Goal: Transaction & Acquisition: Purchase product/service

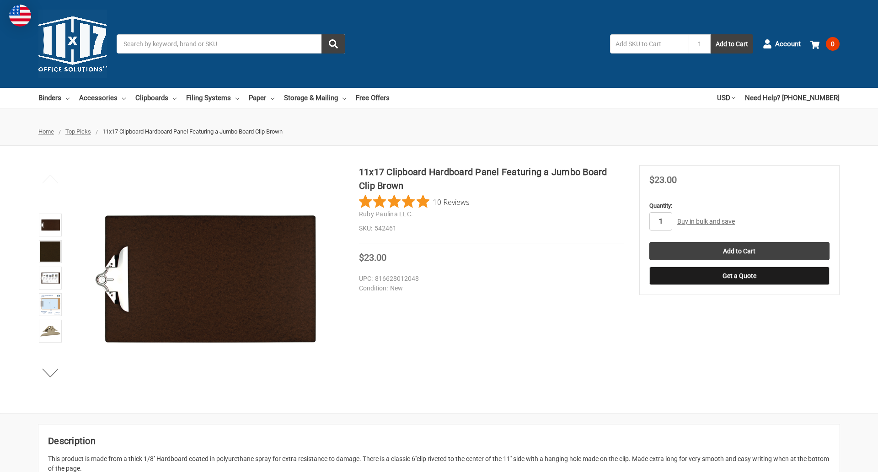
click at [661, 221] on input "1" at bounding box center [661, 221] width 23 height 18
click at [739, 276] on button "Get a Quote" at bounding box center [740, 276] width 180 height 18
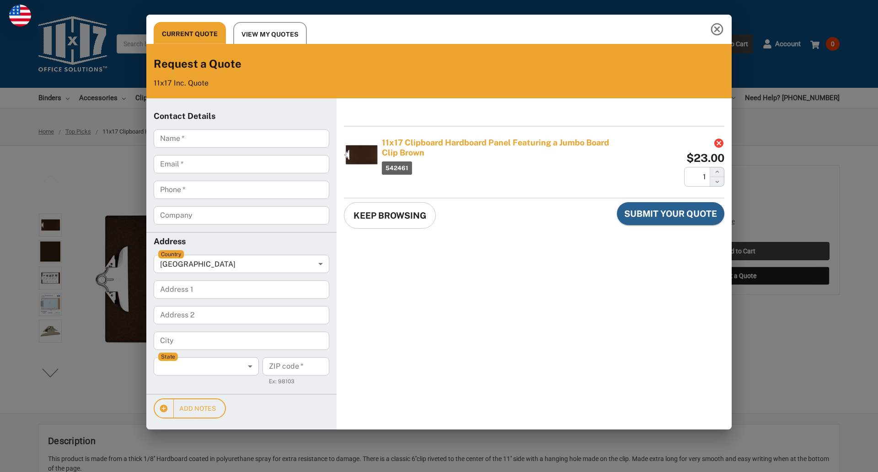
click at [739, 251] on div "Current Quote View My Quotes Request a Quote 11x17 Inc. Quote Contact Details N…" at bounding box center [439, 236] width 878 height 472
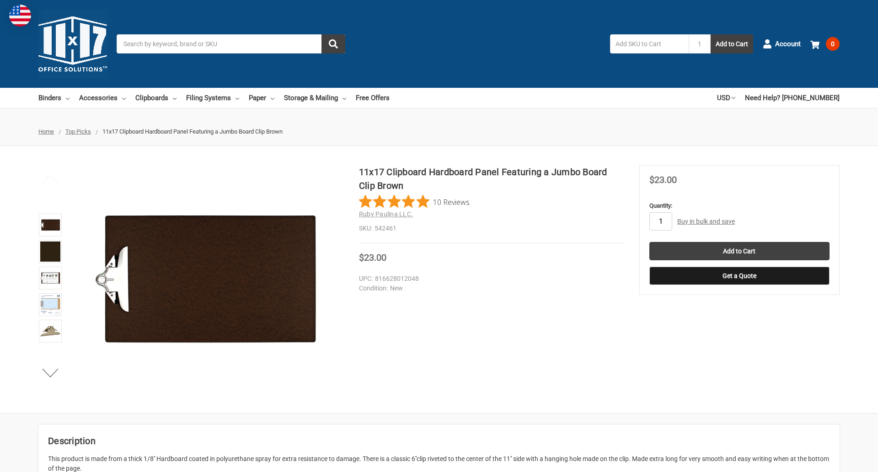
click at [661, 221] on input "1" at bounding box center [661, 221] width 23 height 18
type input "4"
click at [739, 276] on button "Get a Quote" at bounding box center [740, 276] width 180 height 18
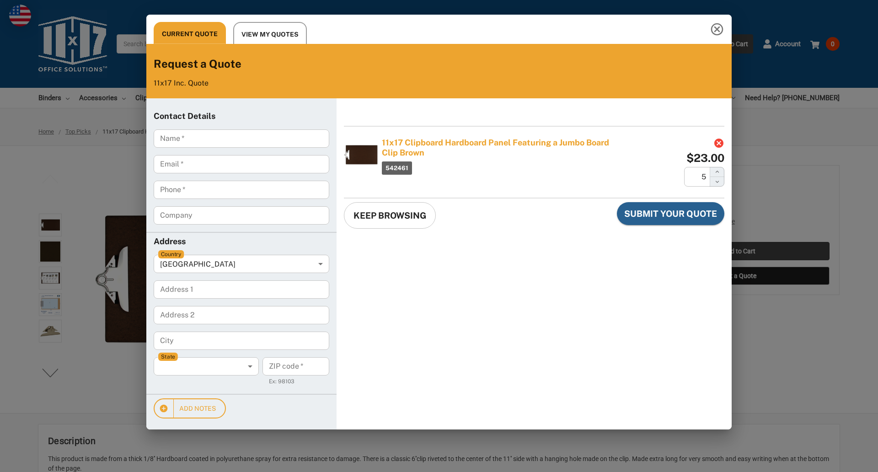
click at [739, 251] on div "Current Quote View My Quotes Request a Quote 11x17 Inc. Quote Contact Details N…" at bounding box center [439, 236] width 878 height 472
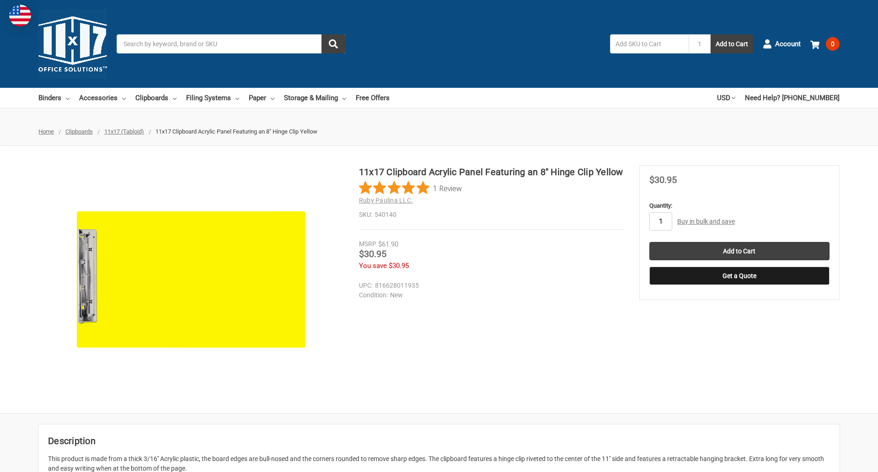
click at [661, 221] on input "1" at bounding box center [661, 221] width 23 height 18
type input "4"
click at [739, 276] on button "Get a Quote" at bounding box center [740, 276] width 180 height 18
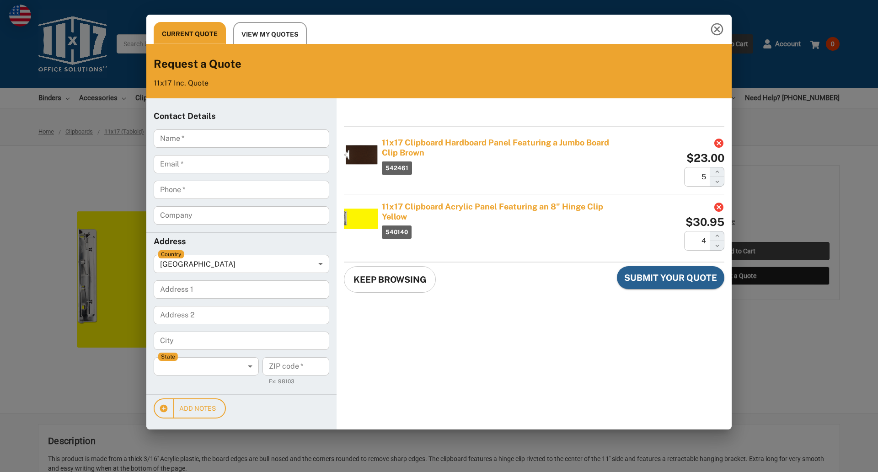
click at [739, 251] on div "Current Quote View My Quotes Request a Quote 11x17 Inc. Quote Contact Details N…" at bounding box center [439, 236] width 878 height 472
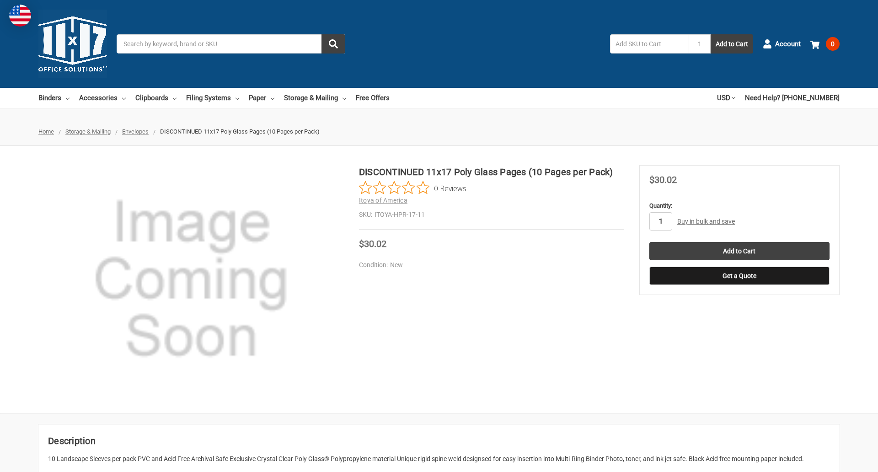
click at [661, 221] on input "1" at bounding box center [661, 221] width 23 height 18
click at [739, 276] on button "Get a Quote" at bounding box center [740, 276] width 180 height 18
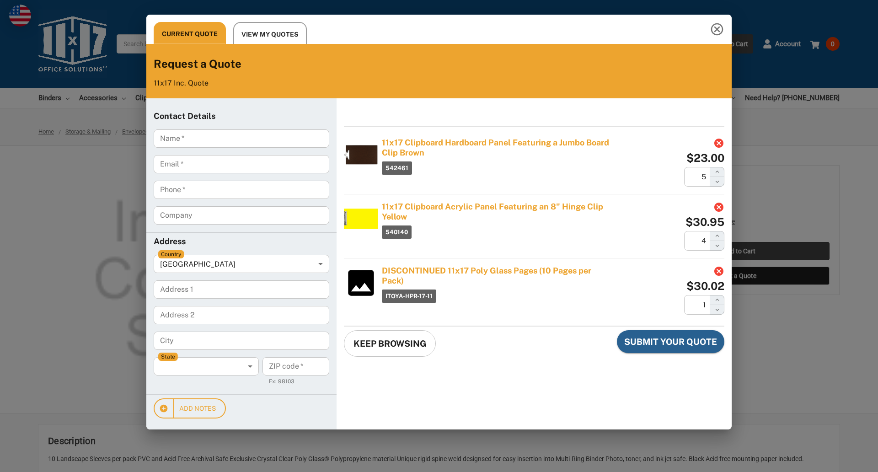
click at [739, 251] on div "Current Quote View My Quotes Request a Quote 11x17 Inc. Quote Contact Details N…" at bounding box center [439, 236] width 878 height 472
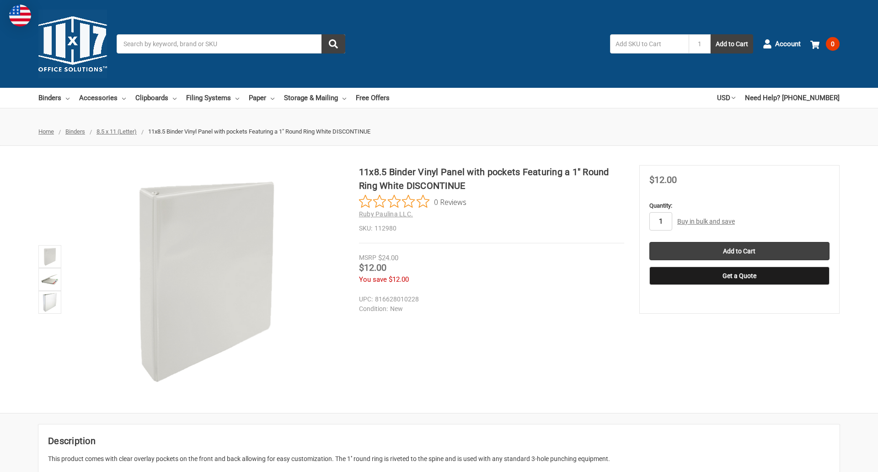
click at [661, 221] on input "1" at bounding box center [661, 221] width 23 height 18
type input "2"
click at [739, 276] on button "Get a Quote" at bounding box center [740, 276] width 180 height 18
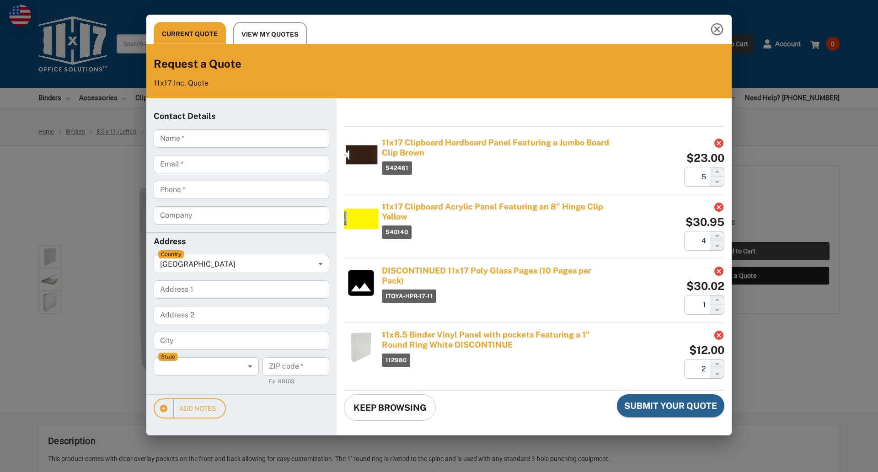
click at [739, 251] on div "Current Quote View My Quotes Request a Quote 11x17 Inc. Quote Contact Details N…" at bounding box center [439, 236] width 878 height 472
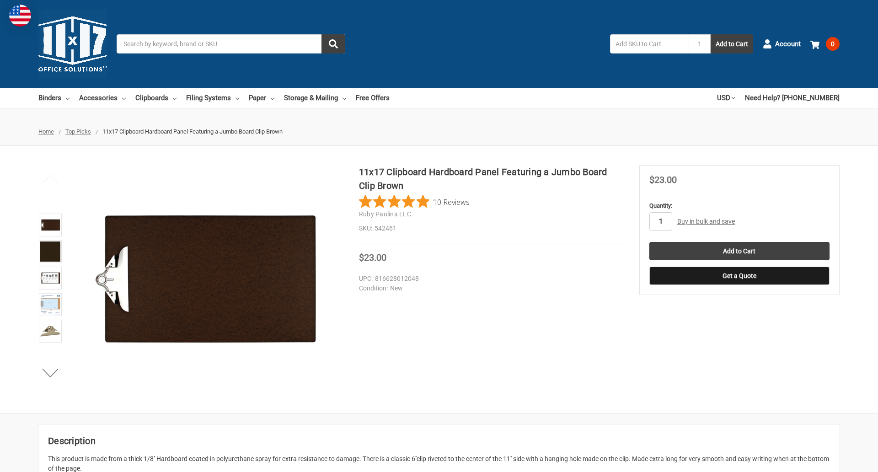
click at [661, 221] on input "1" at bounding box center [661, 221] width 23 height 18
type input "2"
click at [739, 276] on button "Get a Quote" at bounding box center [740, 276] width 180 height 18
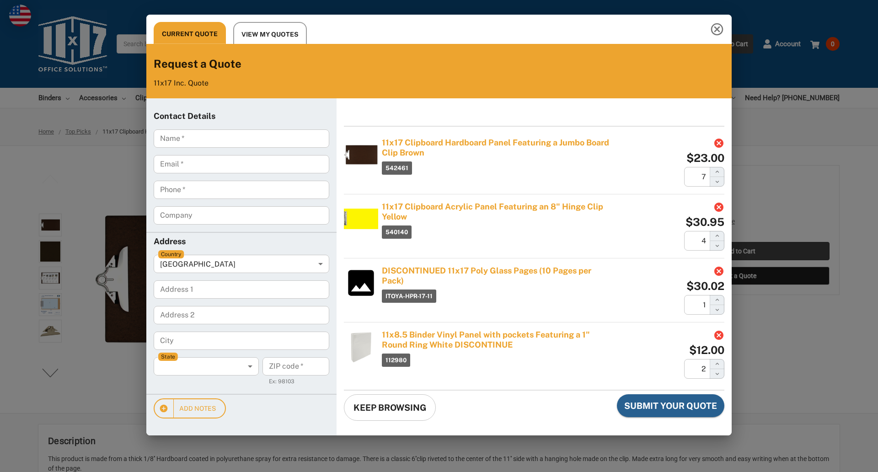
click at [739, 251] on div "Current Quote View My Quotes Request a Quote 11x17 Inc. Quote Contact Details N…" at bounding box center [439, 236] width 878 height 472
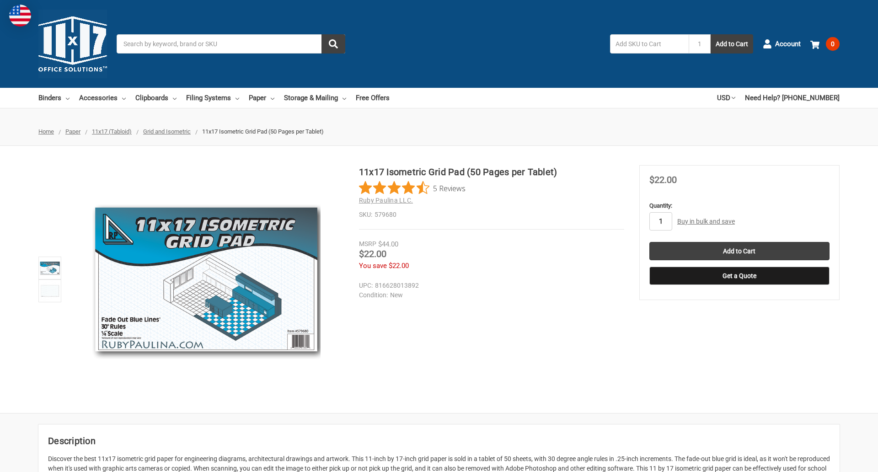
click at [661, 221] on input "1" at bounding box center [661, 221] width 23 height 18
type input "4"
click at [739, 276] on button "Get a Quote" at bounding box center [740, 276] width 180 height 18
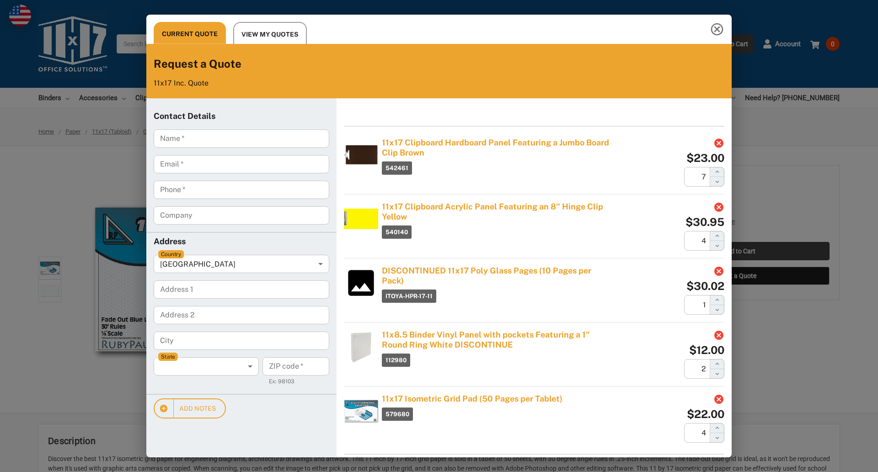
click at [739, 251] on div "Current Quote View My Quotes Request a Quote 11x17 Inc. Quote Contact Details N…" at bounding box center [439, 236] width 878 height 472
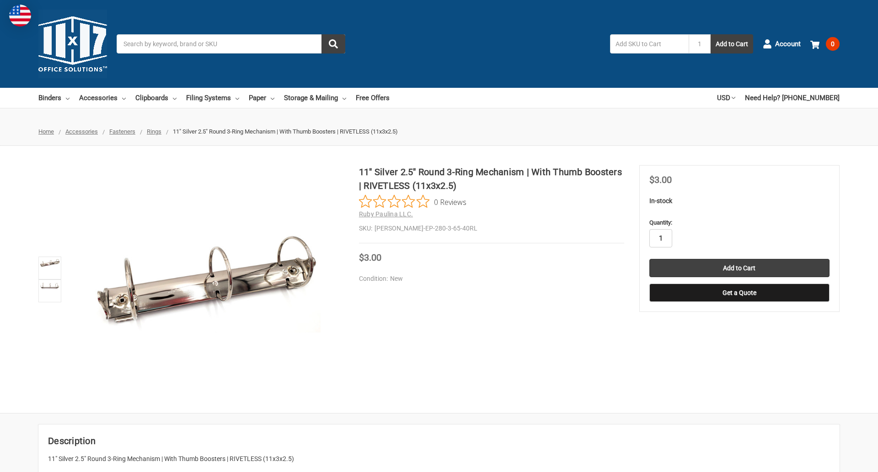
click at [661, 238] on input "1" at bounding box center [661, 238] width 23 height 18
type input "2"
click at [739, 293] on button "Get a Quote" at bounding box center [740, 293] width 180 height 18
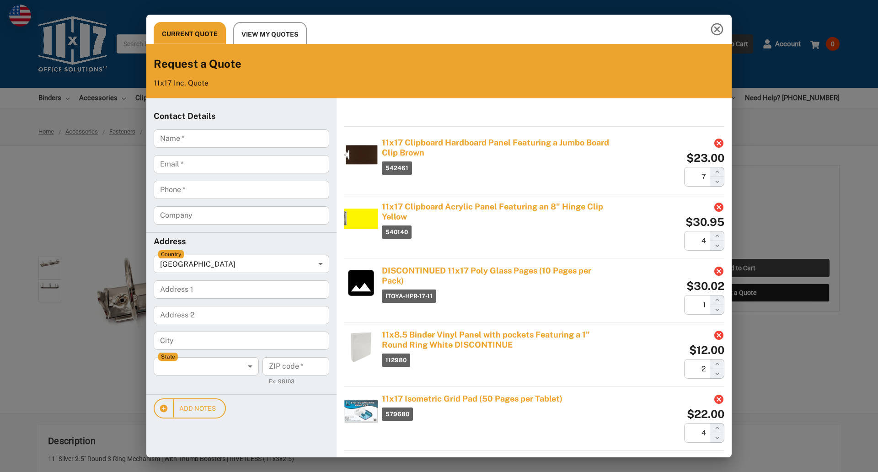
click at [739, 268] on div "Current Quote View My Quotes Request a Quote 11x17 Inc. Quote Contact Details N…" at bounding box center [439, 236] width 878 height 472
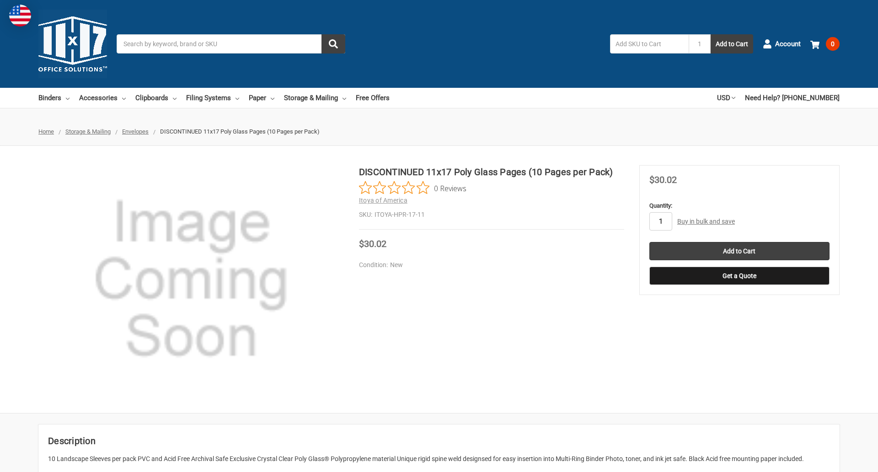
click at [661, 221] on input "1" at bounding box center [661, 221] width 23 height 18
click at [739, 276] on button "Get a Quote" at bounding box center [740, 276] width 180 height 18
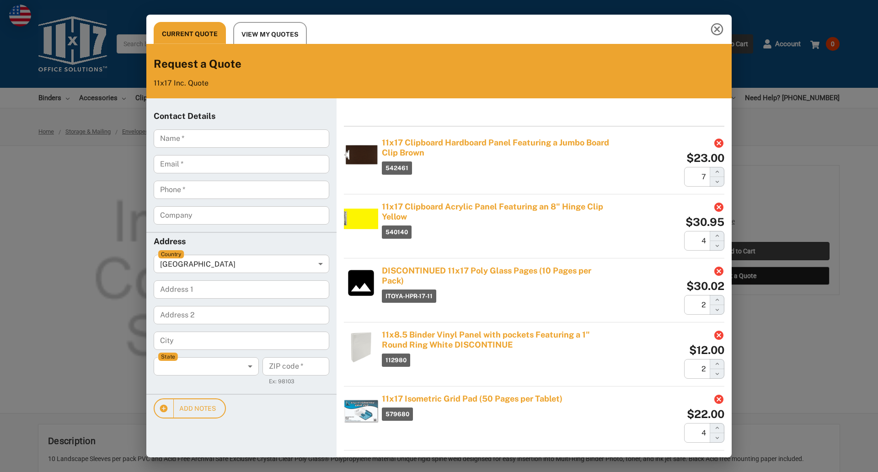
click at [739, 251] on div "Current Quote View My Quotes Request a Quote 11x17 Inc. Quote Contact Details N…" at bounding box center [439, 236] width 878 height 472
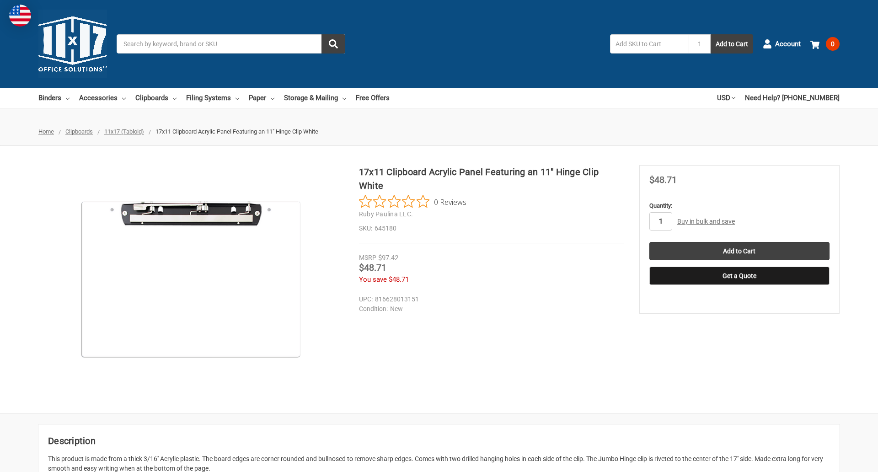
click at [661, 221] on input "1" at bounding box center [661, 221] width 23 height 18
click at [739, 276] on button "Get a Quote" at bounding box center [740, 276] width 180 height 18
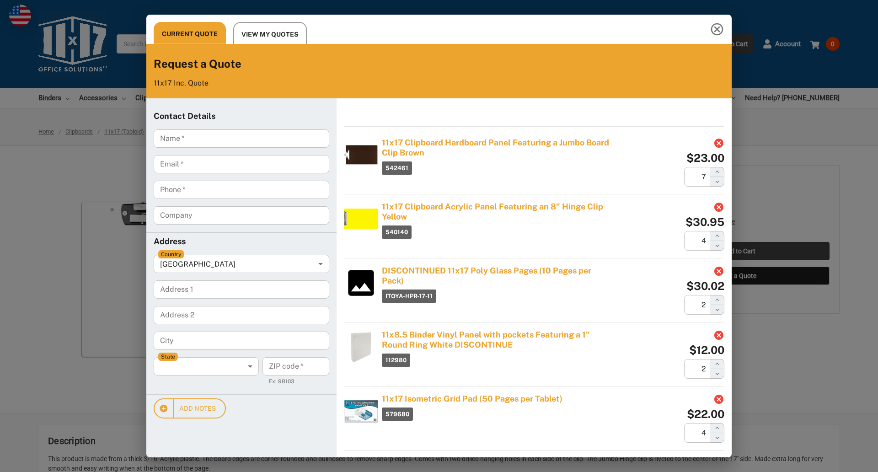
click at [739, 251] on div "Current Quote View My Quotes Request a Quote 11x17 Inc. Quote Contact Details N…" at bounding box center [439, 236] width 878 height 472
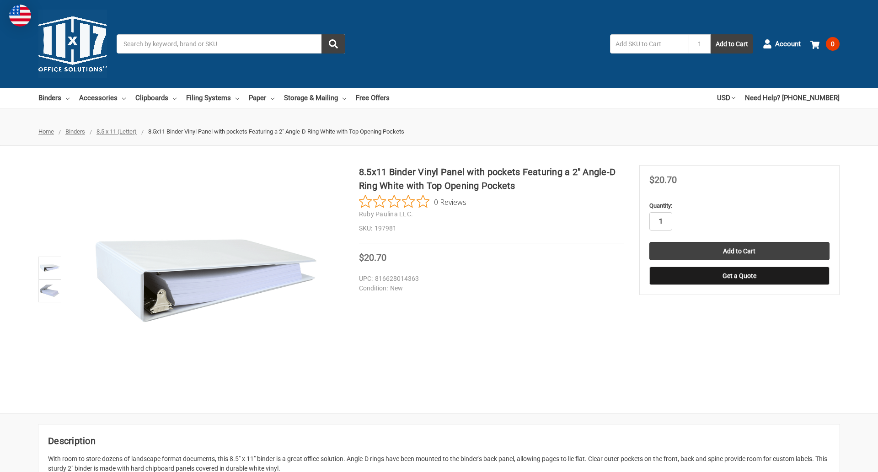
click at [661, 221] on input "1" at bounding box center [661, 221] width 23 height 18
type input "4"
click at [739, 276] on button "Get a Quote" at bounding box center [740, 276] width 180 height 18
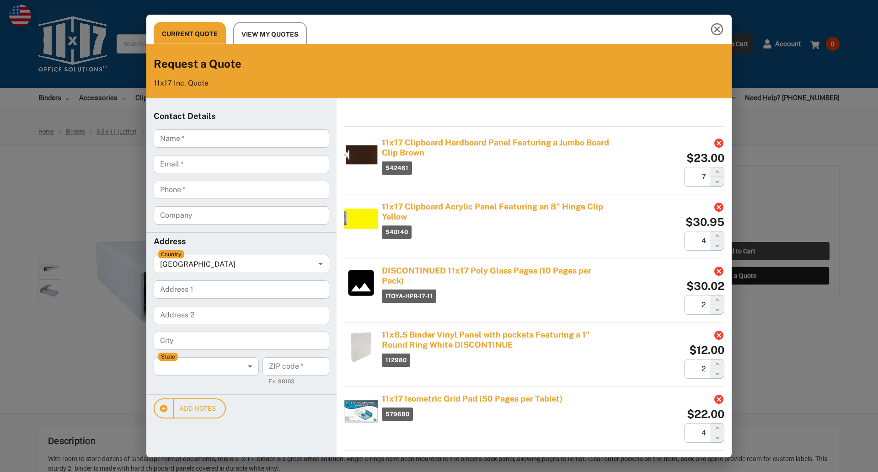
click at [739, 251] on div "Current Quote View My Quotes Request a Quote 11x17 Inc. Quote Contact Details N…" at bounding box center [439, 236] width 878 height 472
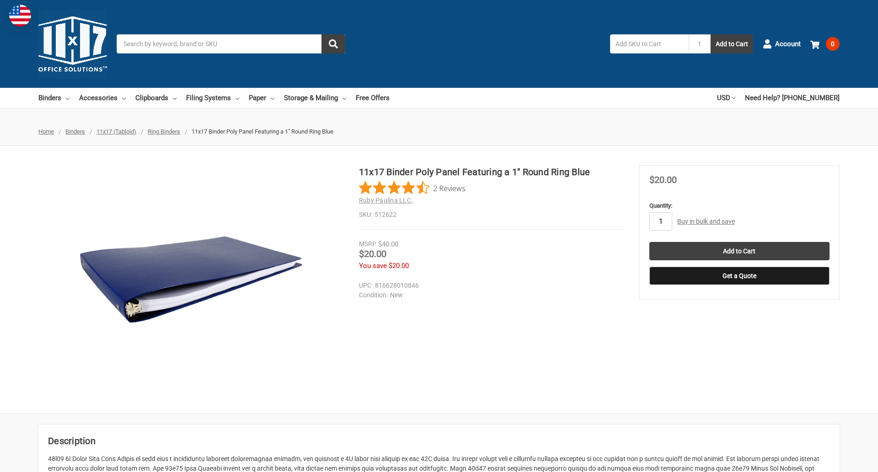
click at [661, 221] on input "1" at bounding box center [661, 221] width 23 height 18
type input "4"
click at [739, 276] on button "Get a Quote" at bounding box center [740, 276] width 180 height 18
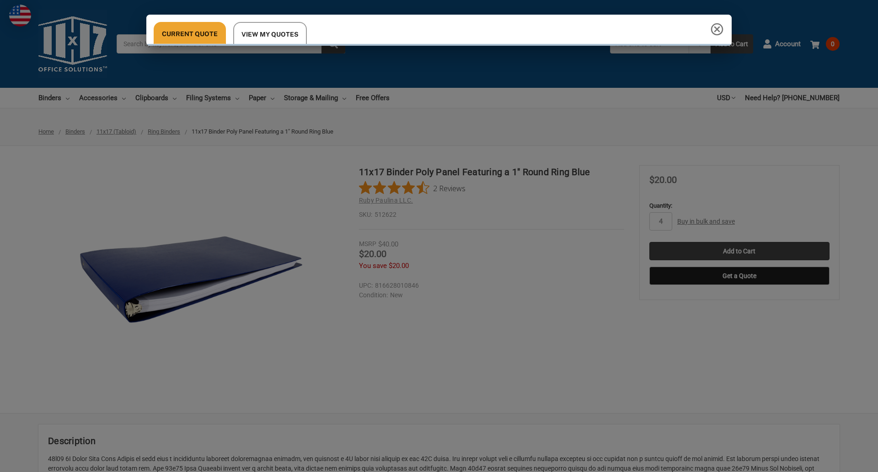
click at [739, 251] on div "Current Quote View My Quotes" at bounding box center [439, 236] width 878 height 472
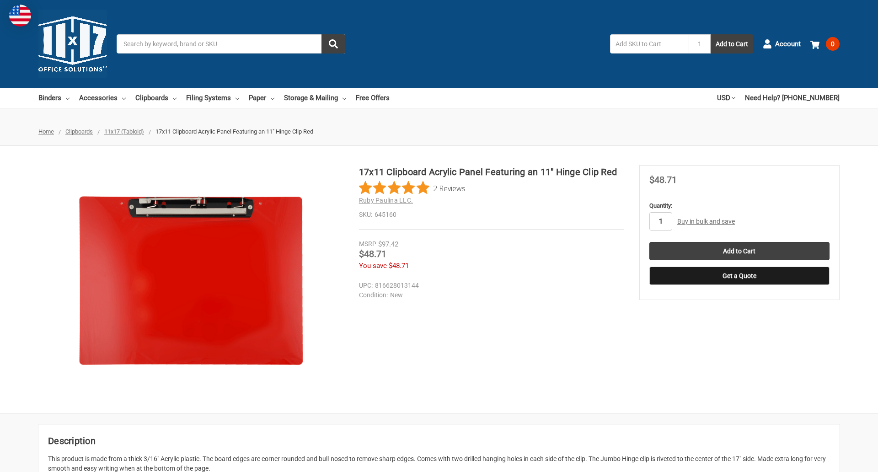
click at [661, 221] on input "1" at bounding box center [661, 221] width 23 height 18
type input "3"
click at [739, 276] on button "Get a Quote" at bounding box center [740, 276] width 180 height 18
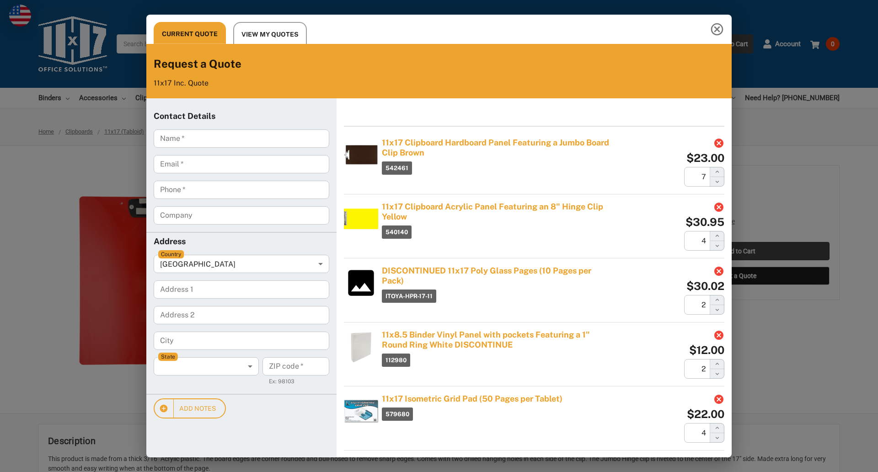
click at [739, 251] on div "Current Quote View My Quotes Request a Quote 11x17 Inc. Quote Contact Details N…" at bounding box center [439, 236] width 878 height 472
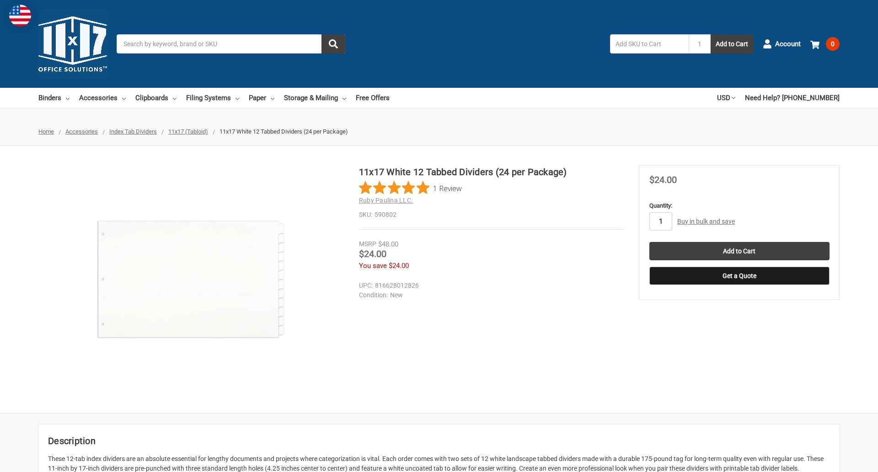
click at [661, 221] on input "1" at bounding box center [661, 221] width 23 height 18
type input "4"
click at [739, 276] on button "Get a Quote" at bounding box center [740, 276] width 180 height 18
click at [739, 251] on input "Add to Cart" at bounding box center [740, 251] width 180 height 18
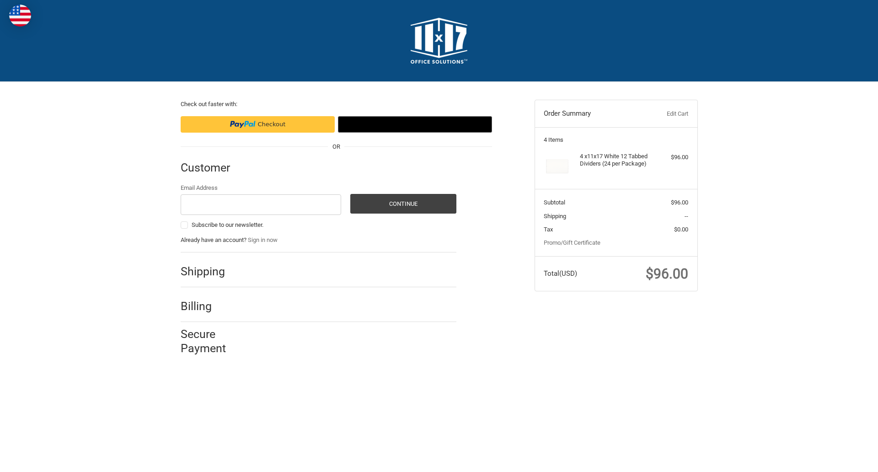
click at [261, 204] on input "Email Address" at bounding box center [261, 204] width 161 height 21
type input "[EMAIL_ADDRESS][DOMAIN_NAME]"
click at [403, 204] on button "Continue" at bounding box center [403, 204] width 106 height 20
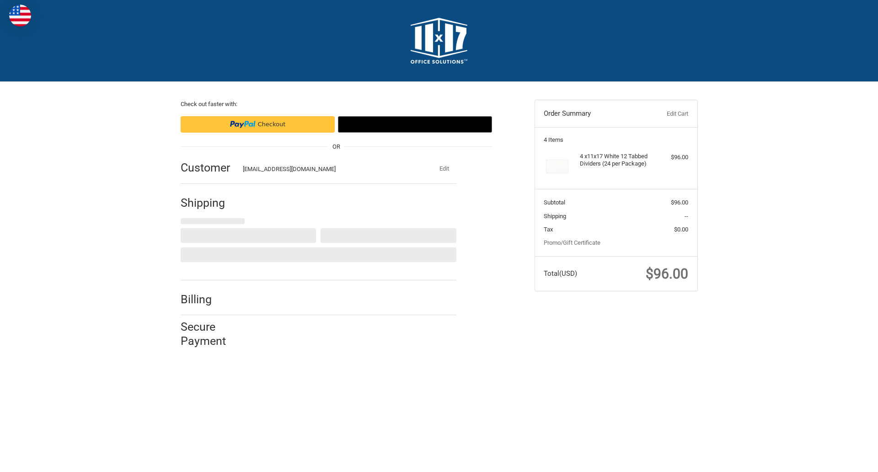
select select "US"
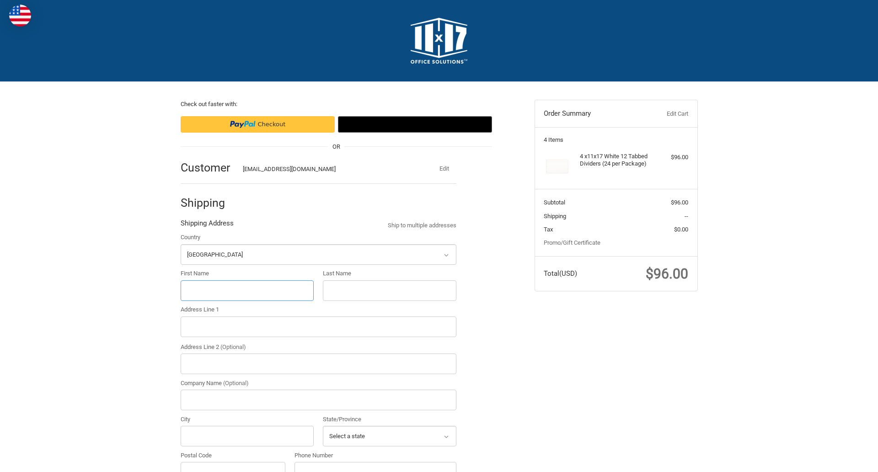
click at [247, 290] on input "First Name" at bounding box center [248, 290] width 134 height 21
type input "reflectiz"
click at [389, 290] on input "Last Name" at bounding box center [390, 290] width 134 height 21
type input "bigcommerce"
click at [233, 462] on input "Postal Code" at bounding box center [233, 472] width 105 height 21
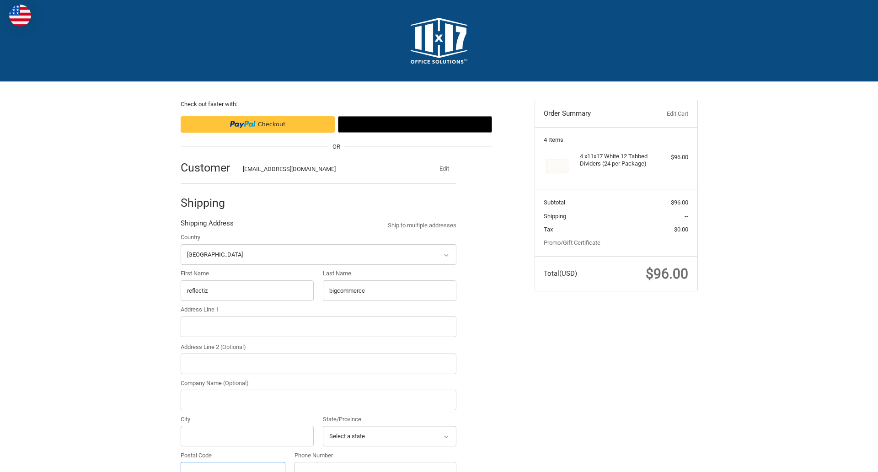
scroll to position [10, 0]
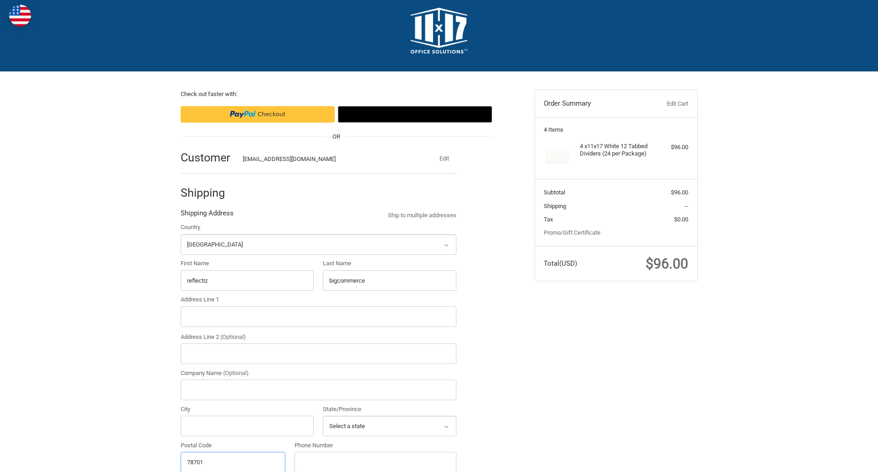
click at [233, 462] on input "78701" at bounding box center [233, 462] width 105 height 21
type input "78701"
click at [318, 317] on input "Address Line 1" at bounding box center [319, 316] width 276 height 21
type input "[STREET_ADDRESS]"
click at [207, 215] on legend "Shipping Address" at bounding box center [207, 215] width 53 height 15
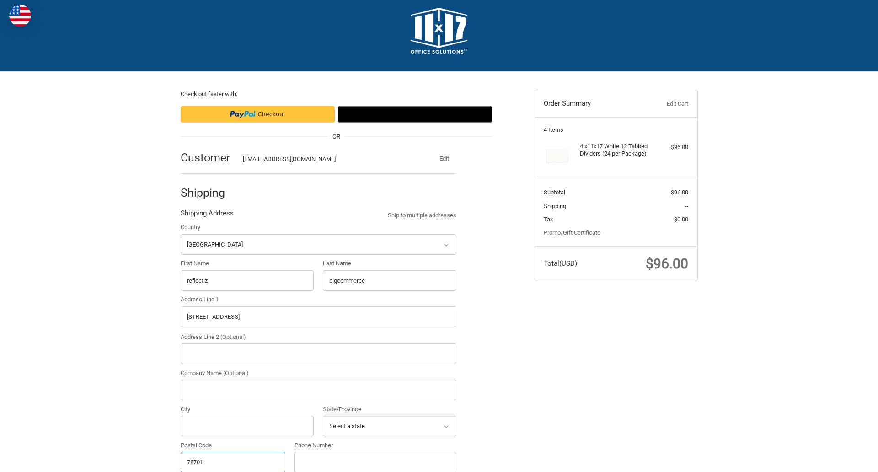
click at [233, 462] on input "78701" at bounding box center [233, 462] width 105 height 21
type input "78701"
select select "TX"
click at [318, 354] on input "Address Line 2 (Optional)" at bounding box center [319, 354] width 276 height 21
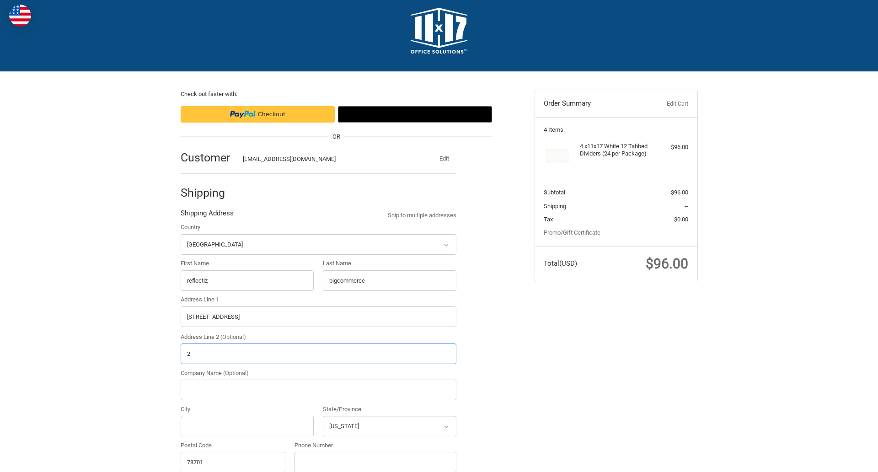
type input "2"
click at [247, 426] on input "City" at bounding box center [248, 426] width 134 height 21
click at [247, 426] on input "Austin" at bounding box center [248, 426] width 134 height 21
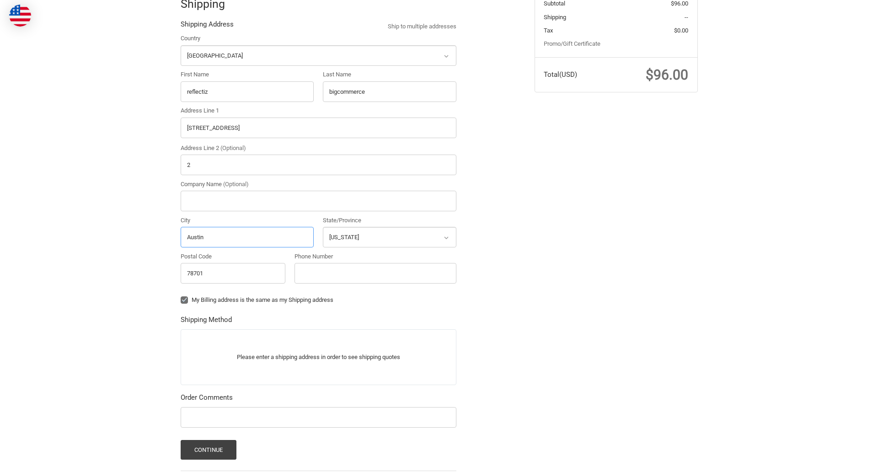
scroll to position [285, 0]
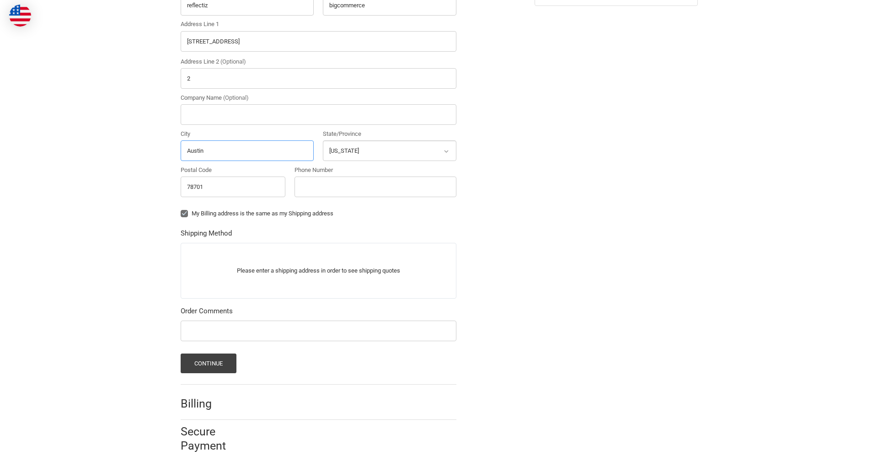
type input "Austin"
click at [375, 187] on input "Phone Number" at bounding box center [376, 187] width 162 height 21
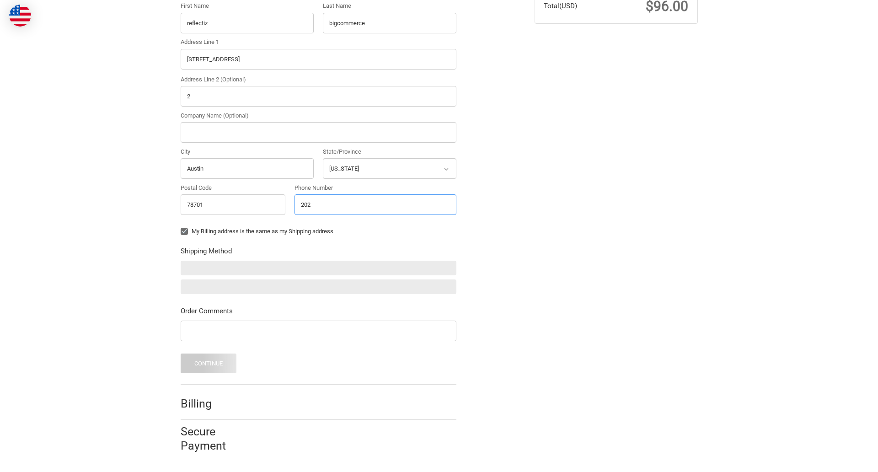
scroll to position [268, 0]
type input "2025550150"
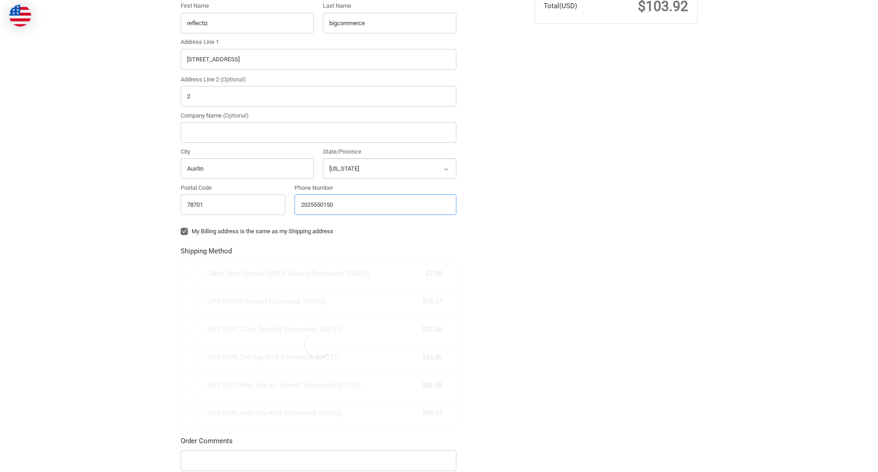
scroll to position [285, 0]
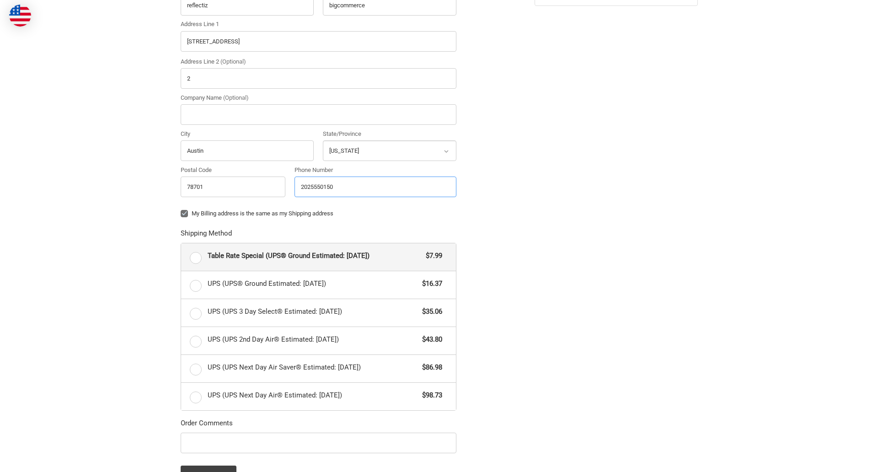
radio input "true"
type input "2025550150"
click at [318, 114] on input "Company Name (Optional)" at bounding box center [319, 114] width 276 height 21
type input "bigcommerce"
click at [181, 220] on form "Country Select a country [GEOGRAPHIC_DATA] [GEOGRAPHIC_DATA] [GEOGRAPHIC_DATA] …" at bounding box center [319, 216] width 276 height 538
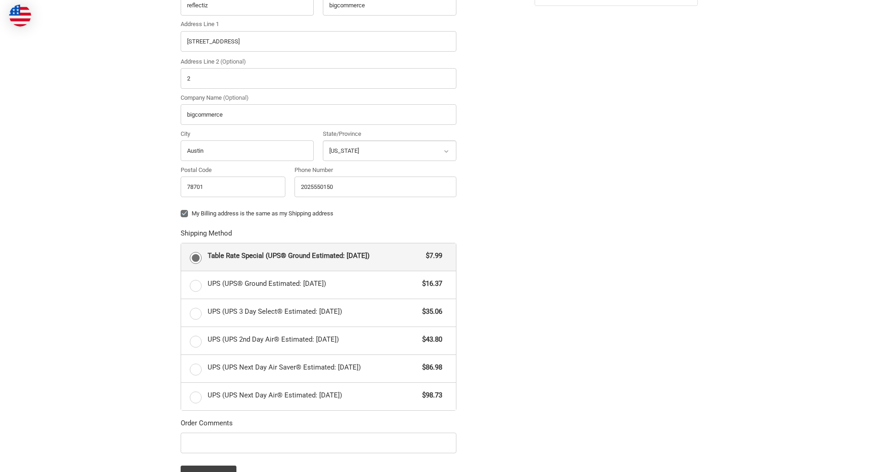
click at [181, 455] on form "Country Select a country [GEOGRAPHIC_DATA] [GEOGRAPHIC_DATA] [GEOGRAPHIC_DATA] …" at bounding box center [319, 216] width 276 height 538
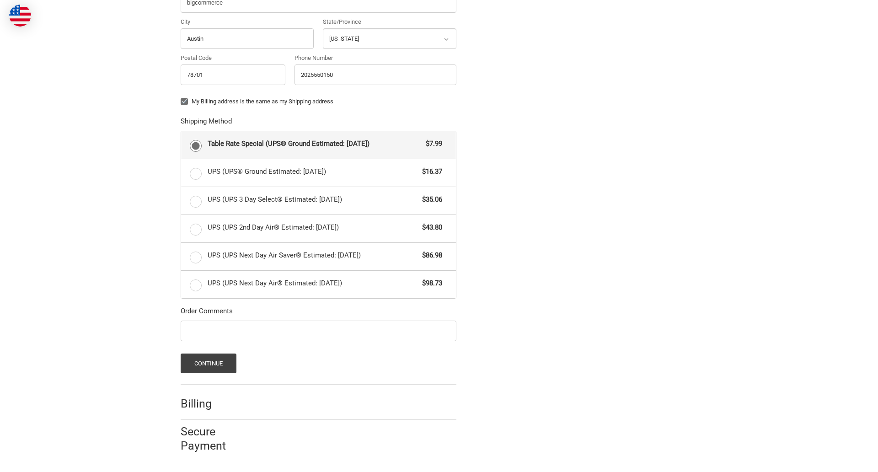
click at [318, 145] on span "Table Rate Special (UPS® Ground Estimated: [DATE])" at bounding box center [315, 144] width 214 height 11
click at [182, 132] on input "Table Rate Special (UPS® Ground Estimated: [DATE]) $7.99" at bounding box center [181, 131] width 0 height 0
click at [208, 363] on button "Continue" at bounding box center [209, 364] width 56 height 20
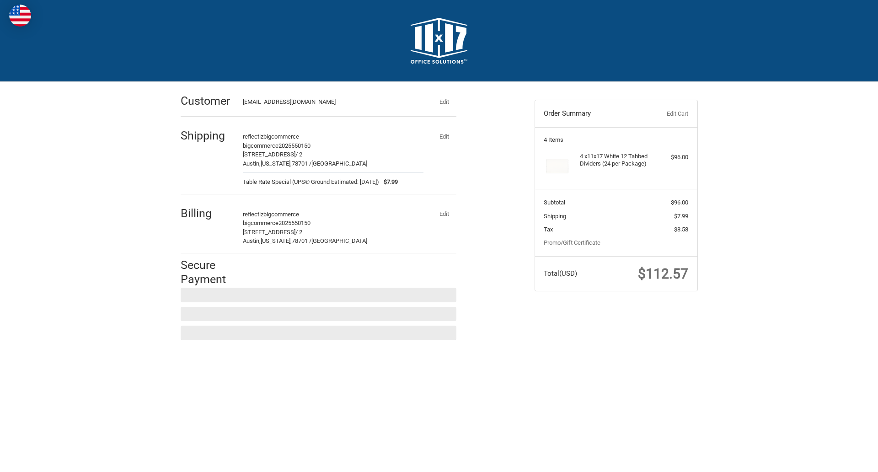
scroll to position [0, 0]
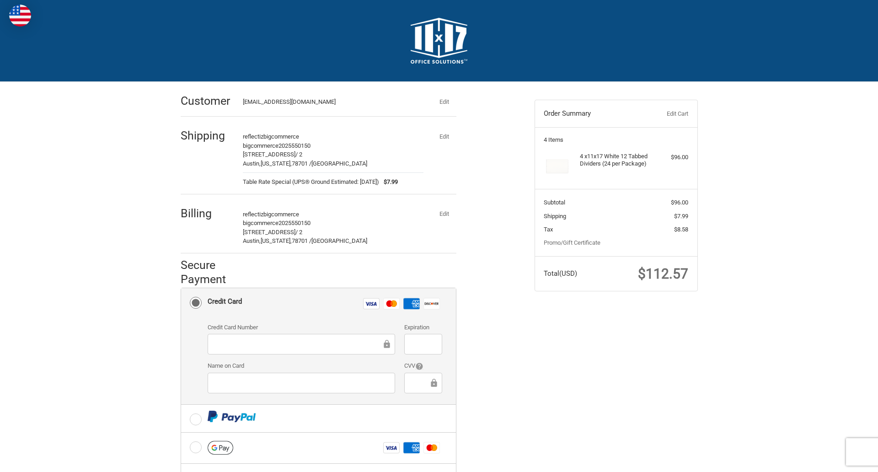
click at [318, 327] on label "Credit Card Number" at bounding box center [302, 327] width 188 height 9
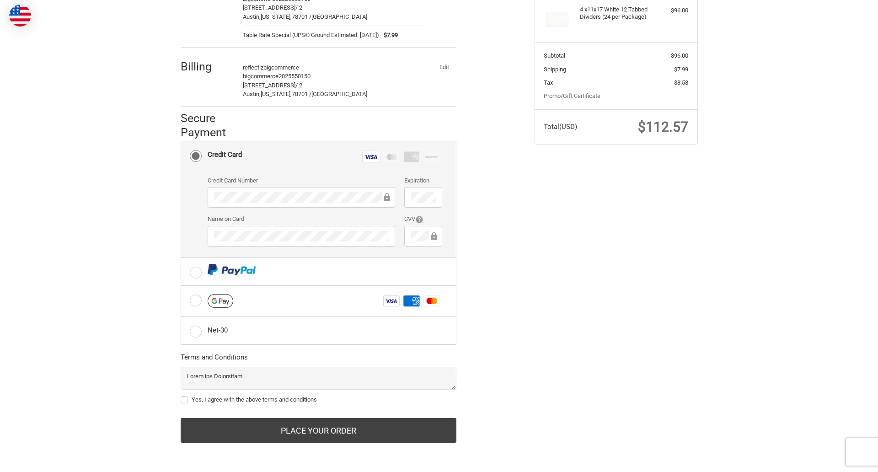
click at [318, 400] on label "Yes, I agree with the above terms and conditions" at bounding box center [319, 399] width 276 height 7
click at [181, 396] on input "Yes, I agree with the above terms and conditions" at bounding box center [181, 395] width 0 height 0
checkbox input "true"
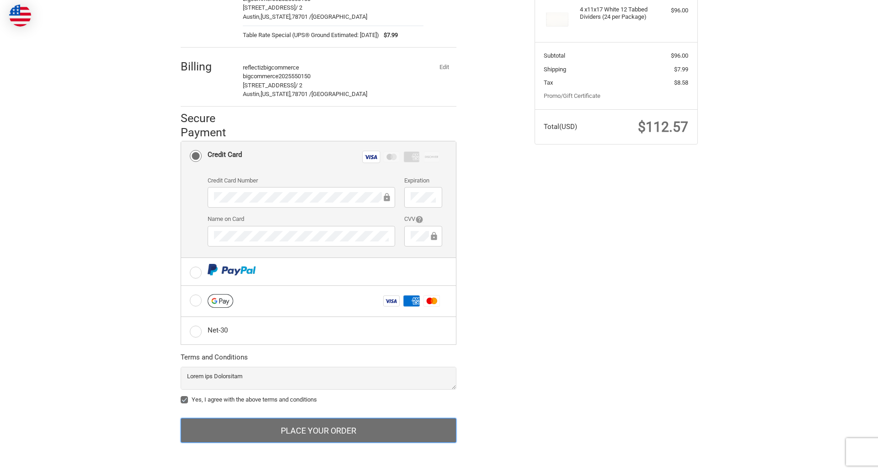
click at [318, 430] on button "Place Your Order" at bounding box center [319, 430] width 276 height 25
